Goal: Information Seeking & Learning: Learn about a topic

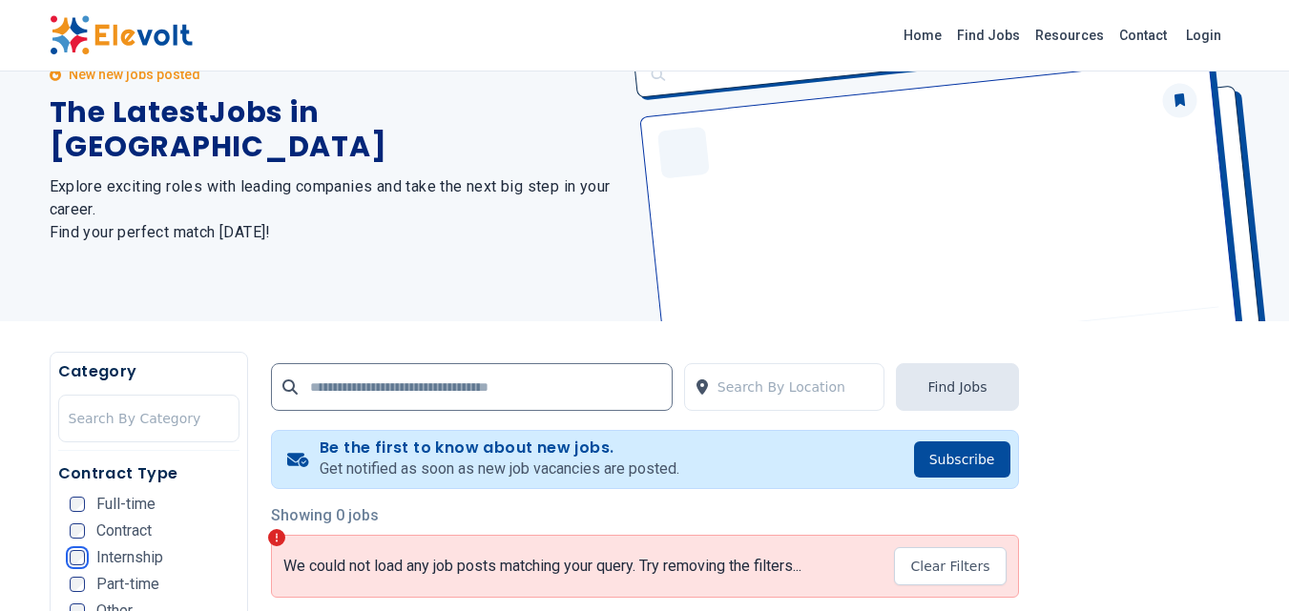
scroll to position [87, 0]
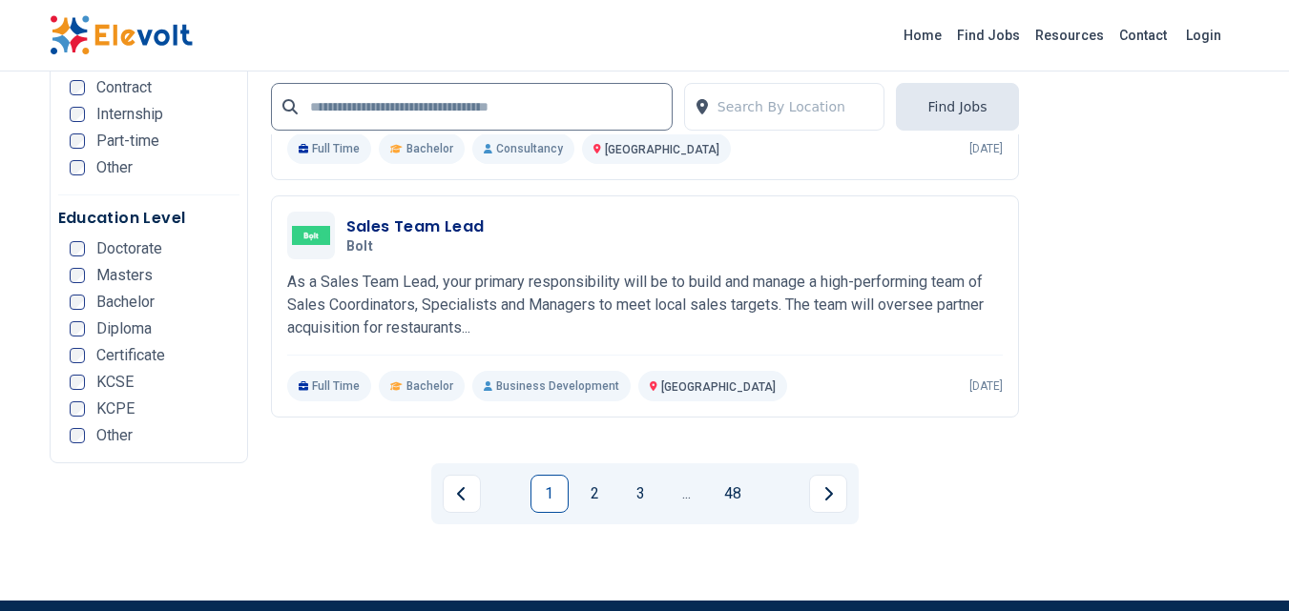
scroll to position [3852, 0]
